Goal: Navigation & Orientation: Find specific page/section

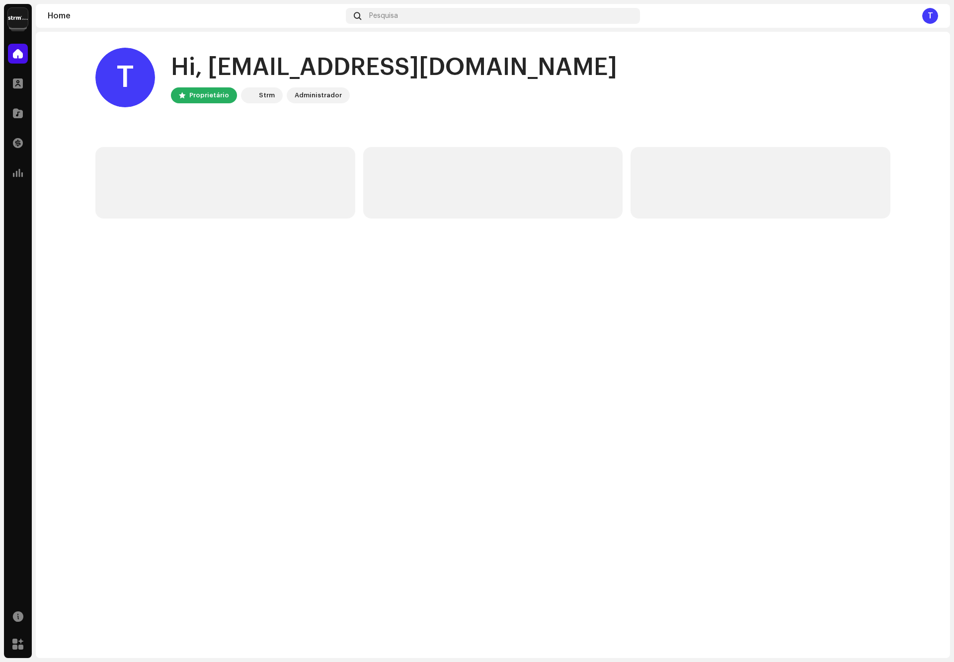
click at [25, 22] on img at bounding box center [18, 18] width 20 height 20
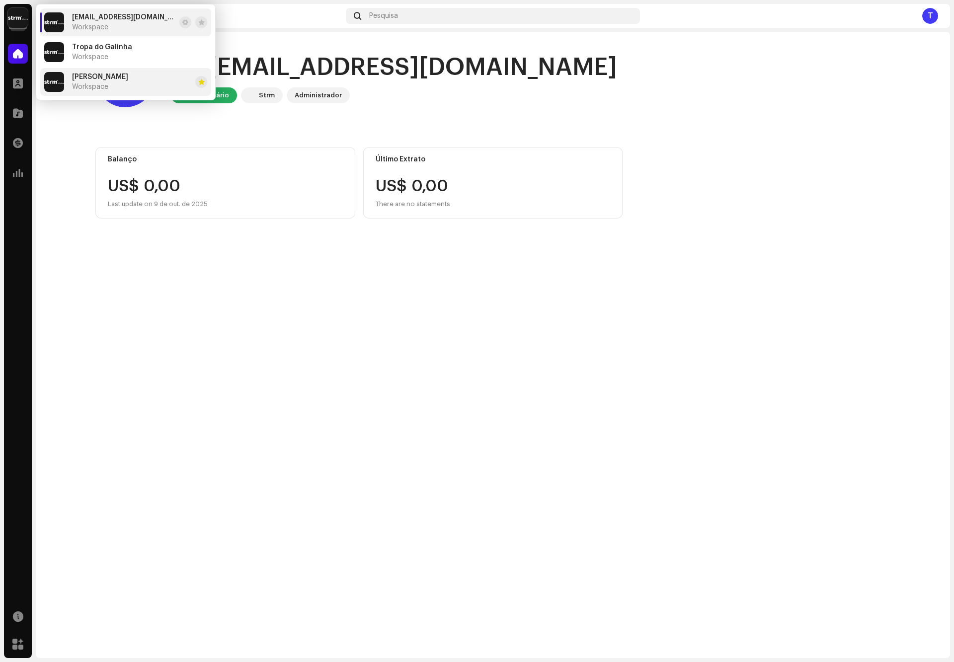
click at [89, 83] on span "Workspace" at bounding box center [90, 87] width 36 height 8
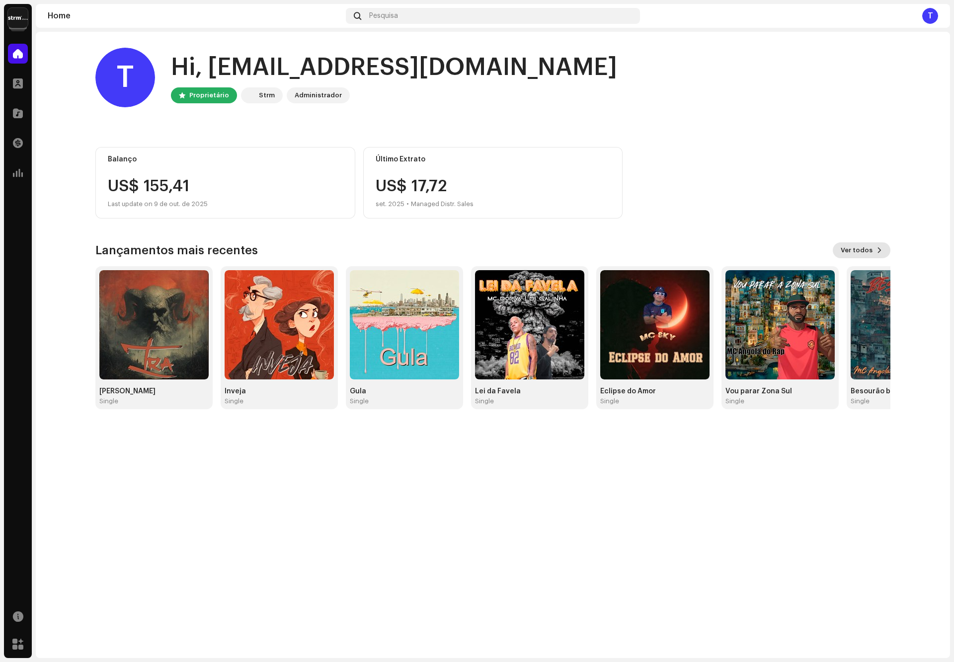
click at [864, 247] on span "Ver todos" at bounding box center [857, 251] width 32 height 20
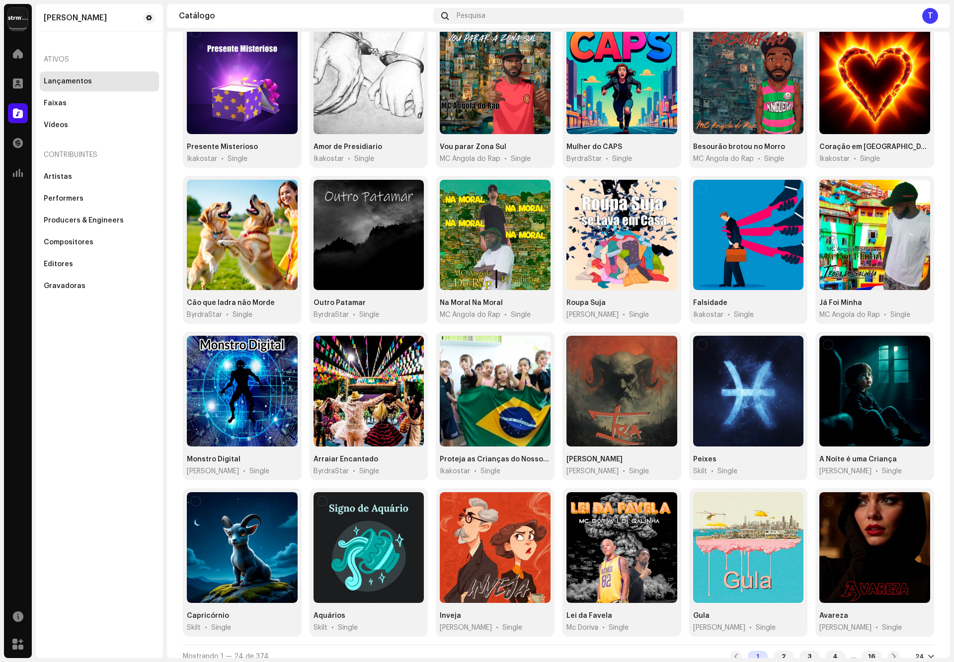
scroll to position [113, 0]
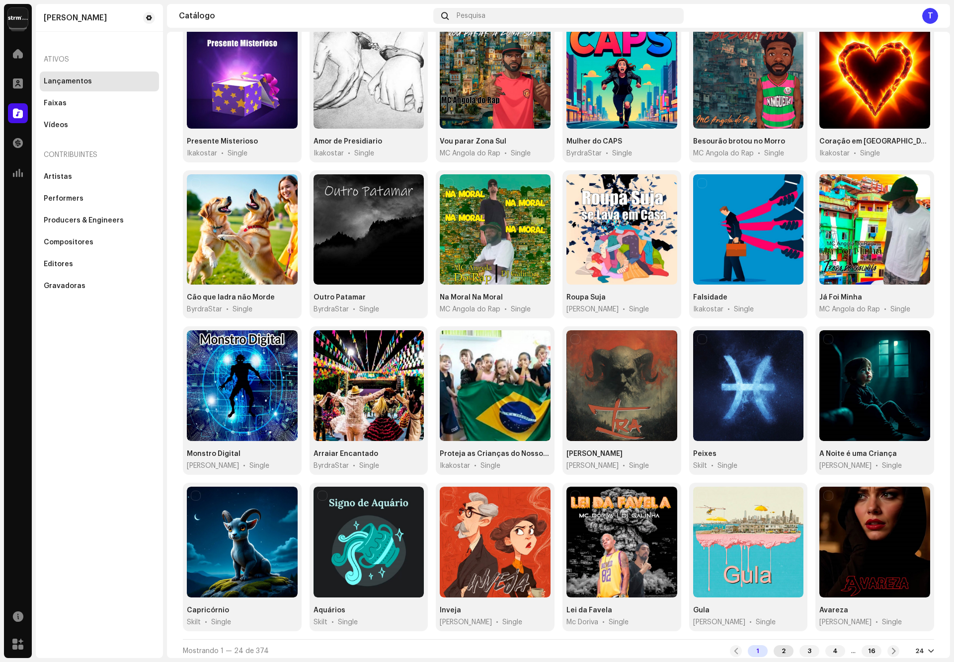
click at [774, 647] on div "2" at bounding box center [784, 652] width 20 height 12
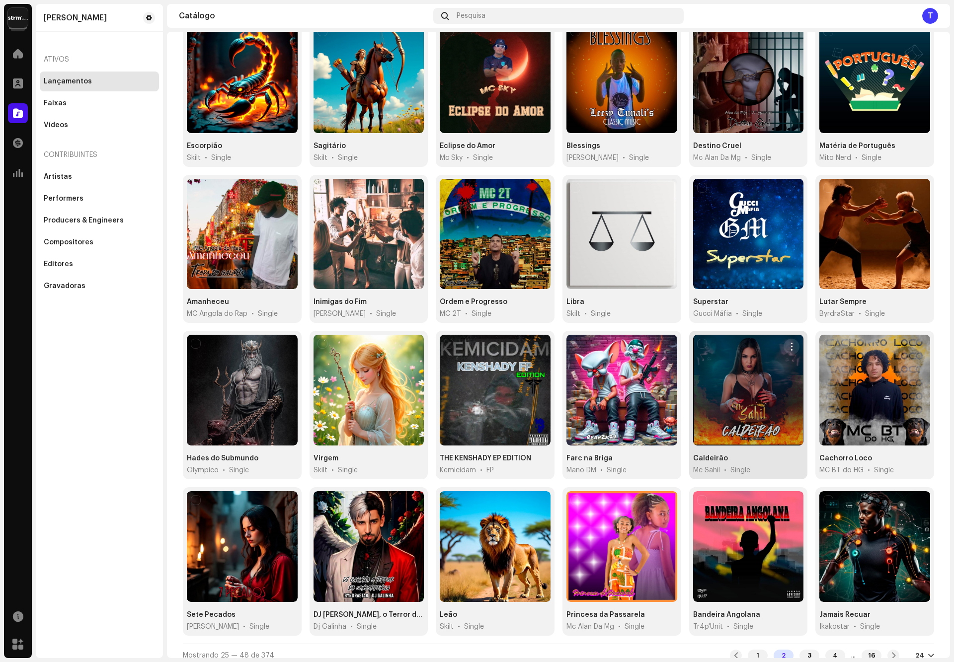
scroll to position [113, 0]
